Goal: Task Accomplishment & Management: Manage account settings

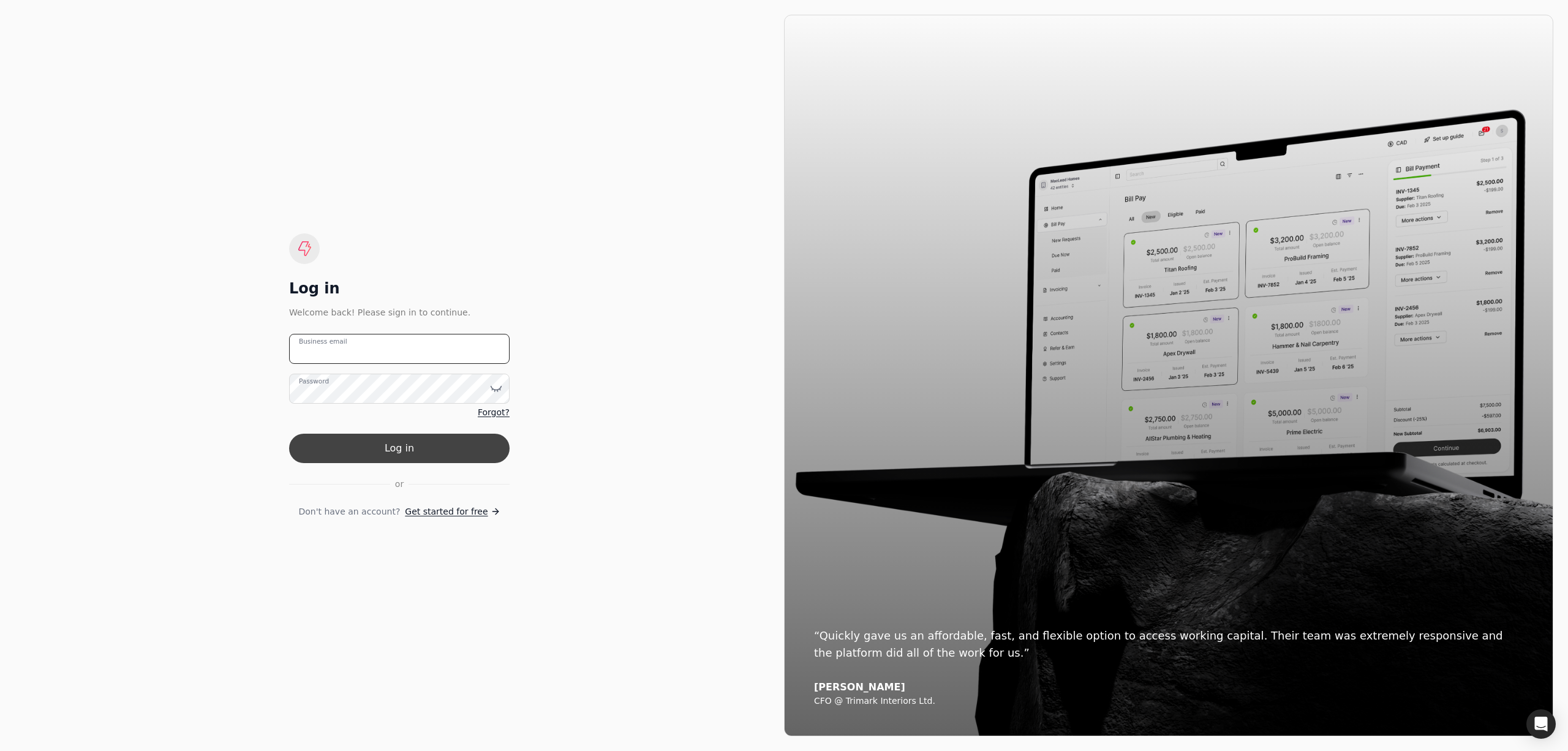
type email "[PERSON_NAME][EMAIL_ADDRESS][DOMAIN_NAME]"
click at [392, 455] on button "Log in" at bounding box center [399, 449] width 221 height 29
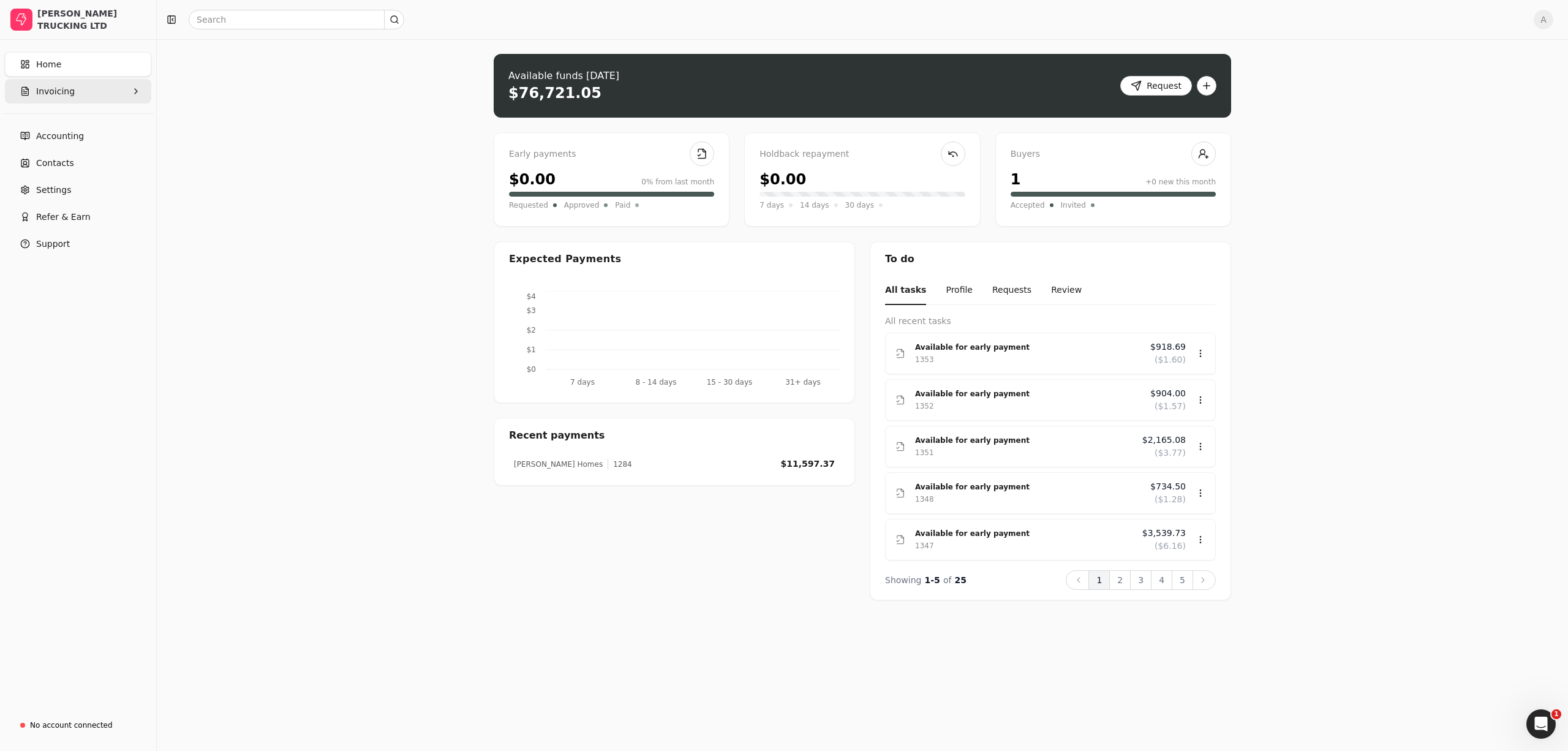
click at [78, 84] on button "Invoicing" at bounding box center [78, 91] width 147 height 24
click at [78, 128] on Invoices "All Invoices" at bounding box center [78, 120] width 141 height 24
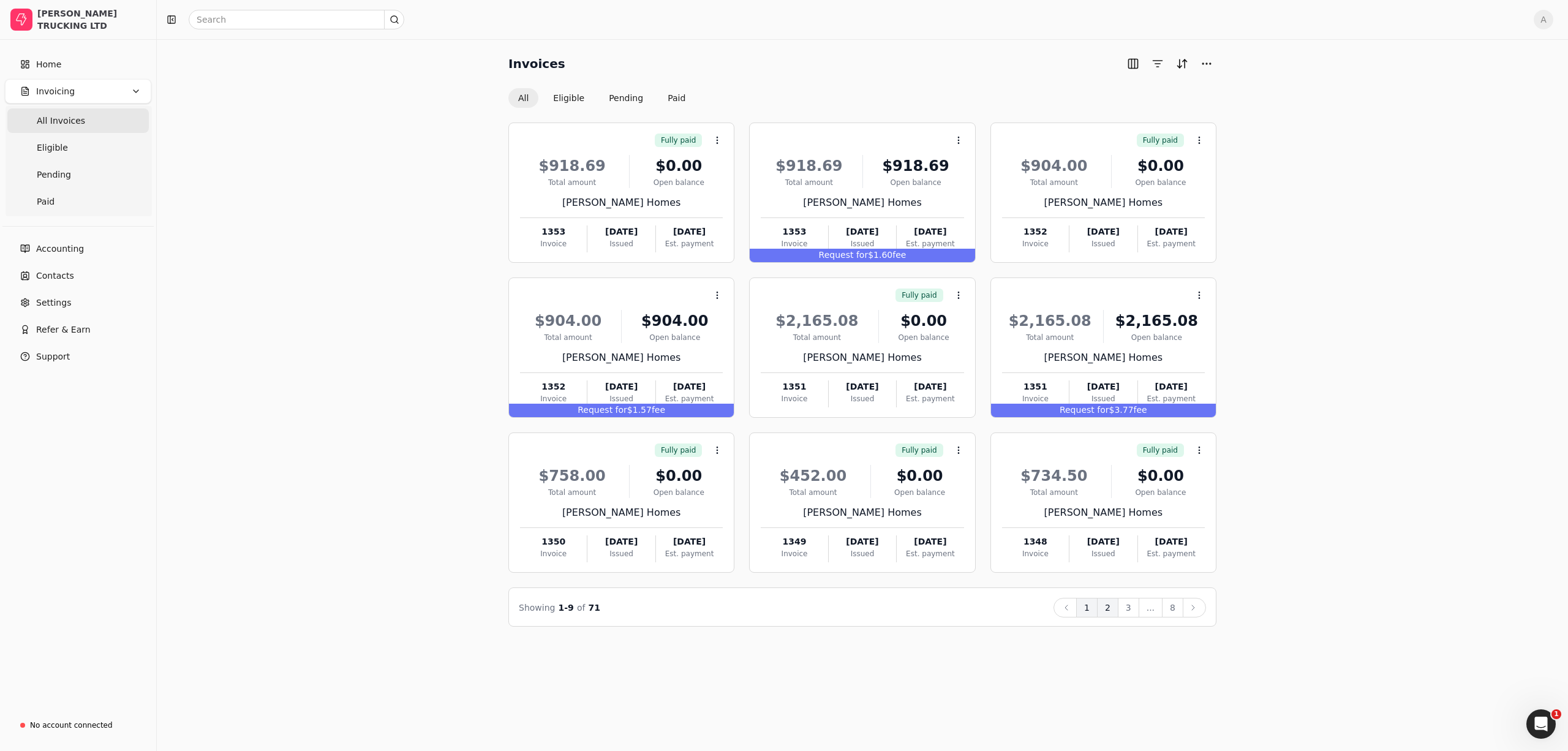
click at [1106, 604] on button "2" at bounding box center [1107, 608] width 21 height 19
